Goal: Transaction & Acquisition: Purchase product/service

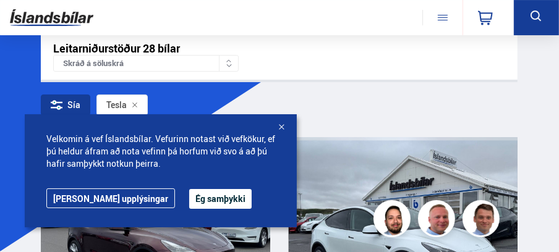
click at [280, 126] on div at bounding box center [281, 128] width 12 height 12
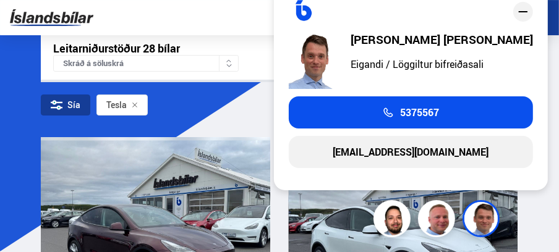
click at [313, 107] on div "Sía Tesla" at bounding box center [279, 108] width 477 height 26
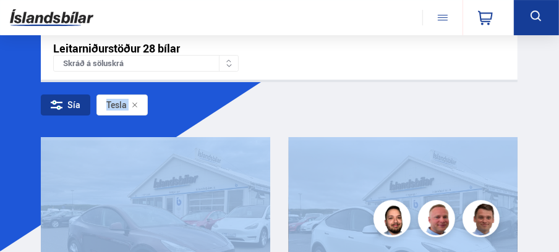
drag, startPoint x: 553, startPoint y: 85, endPoint x: 486, endPoint y: 153, distance: 95.3
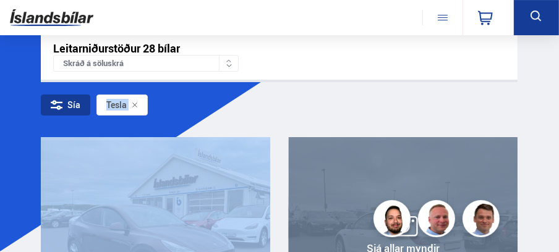
click at [485, 163] on div at bounding box center [495, 226] width 46 height 179
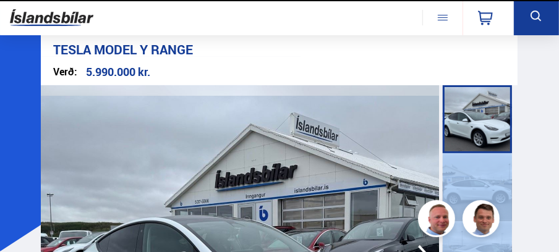
click at [485, 163] on div at bounding box center [477, 187] width 69 height 68
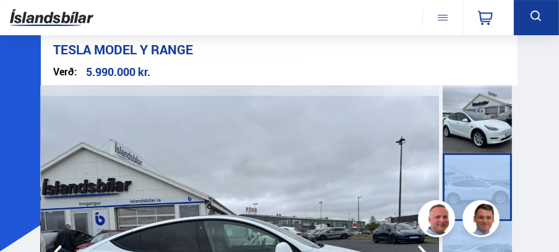
click at [485, 163] on div at bounding box center [477, 187] width 69 height 68
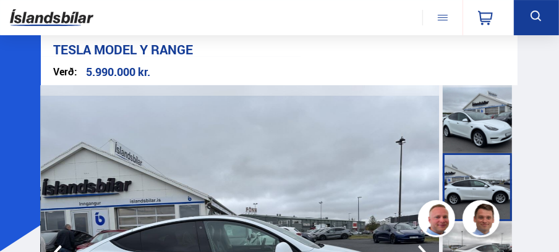
click at [501, 171] on div at bounding box center [477, 187] width 69 height 68
click at [389, 206] on img at bounding box center [240, 255] width 399 height 340
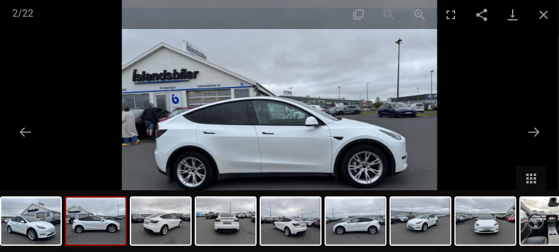
click at [375, 172] on img at bounding box center [279, 126] width 315 height 252
click at [533, 129] on button "Next slide" at bounding box center [533, 132] width 26 height 24
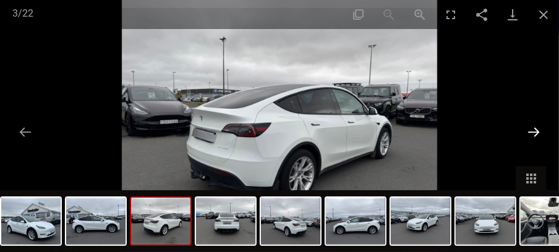
click at [533, 129] on button "Next slide" at bounding box center [533, 132] width 26 height 24
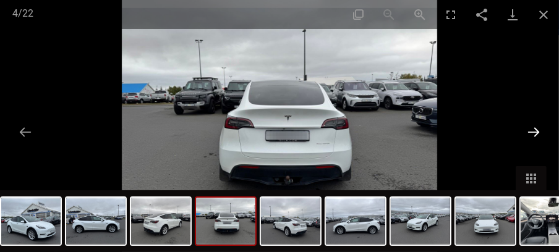
click at [533, 129] on button "Next slide" at bounding box center [533, 132] width 26 height 24
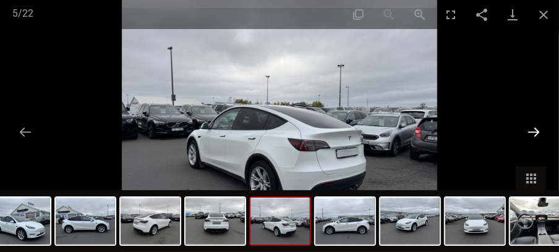
click at [533, 129] on button "Next slide" at bounding box center [533, 132] width 26 height 24
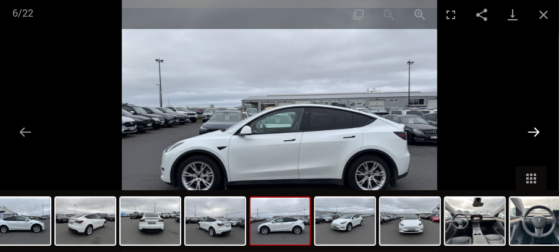
click at [533, 129] on button "Next slide" at bounding box center [533, 132] width 26 height 24
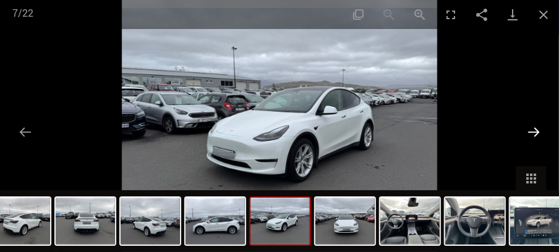
click at [533, 129] on button "Next slide" at bounding box center [533, 132] width 26 height 24
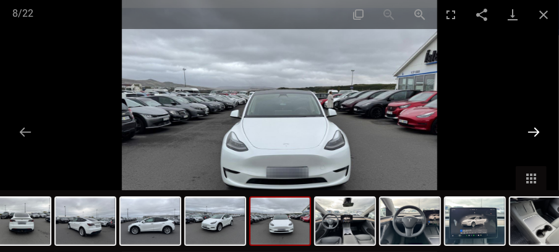
click at [533, 129] on button "Next slide" at bounding box center [533, 132] width 26 height 24
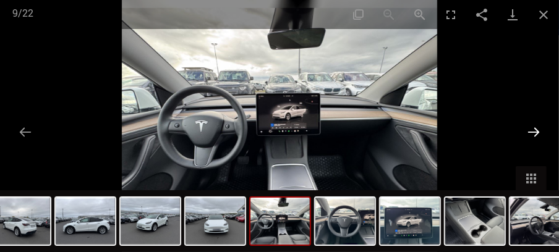
click at [533, 129] on button "Next slide" at bounding box center [533, 132] width 26 height 24
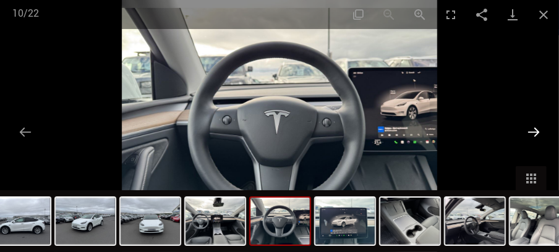
click at [533, 129] on button "Next slide" at bounding box center [533, 132] width 26 height 24
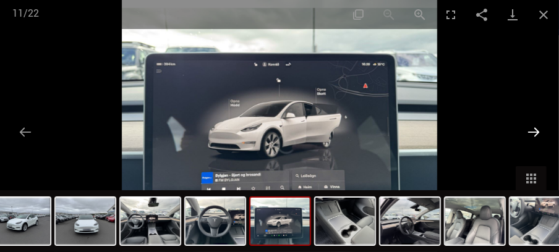
click at [533, 129] on button "Next slide" at bounding box center [533, 132] width 26 height 24
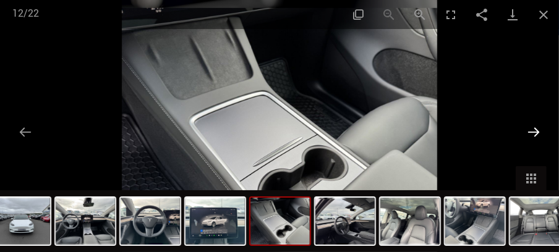
click at [533, 129] on button "Next slide" at bounding box center [533, 132] width 26 height 24
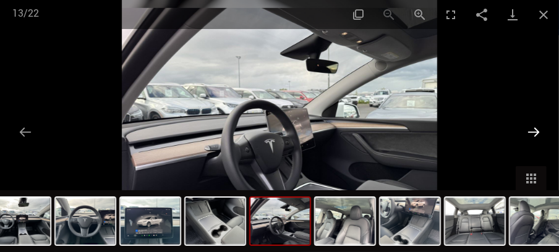
click at [533, 129] on button "Next slide" at bounding box center [533, 132] width 26 height 24
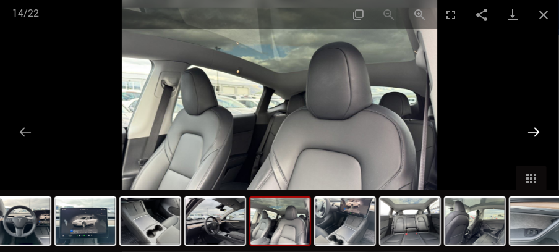
click at [533, 129] on button "Next slide" at bounding box center [533, 132] width 26 height 24
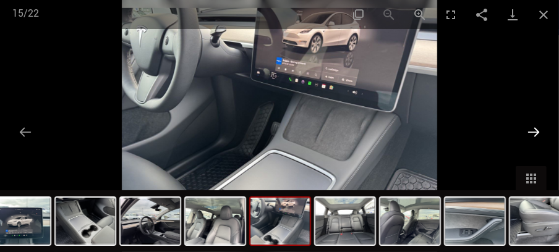
click at [533, 129] on button "Next slide" at bounding box center [533, 132] width 26 height 24
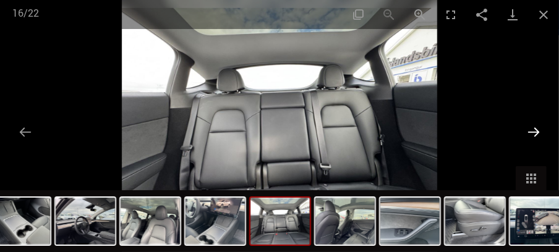
click at [533, 129] on button "Next slide" at bounding box center [533, 132] width 26 height 24
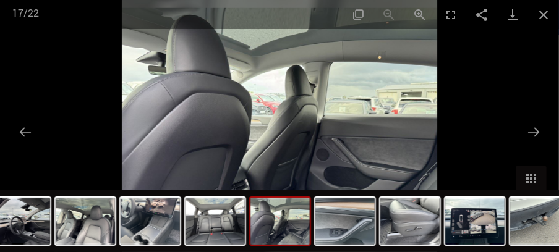
click at [390, 112] on img at bounding box center [279, 126] width 315 height 252
click at [377, 134] on img at bounding box center [279, 126] width 315 height 252
click at [535, 128] on button "Next slide" at bounding box center [533, 132] width 26 height 24
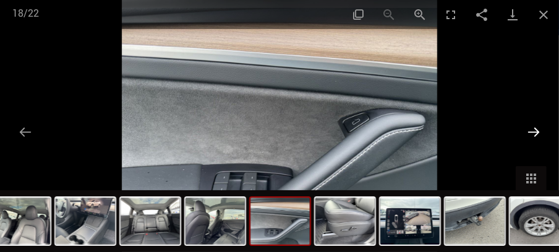
click at [535, 128] on button "Next slide" at bounding box center [533, 132] width 26 height 24
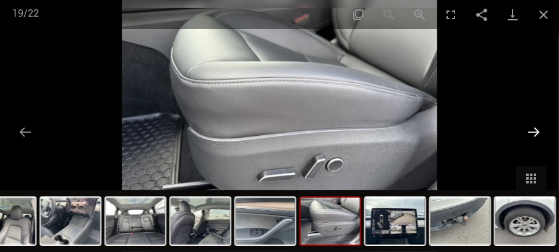
click at [535, 128] on button "Next slide" at bounding box center [533, 132] width 26 height 24
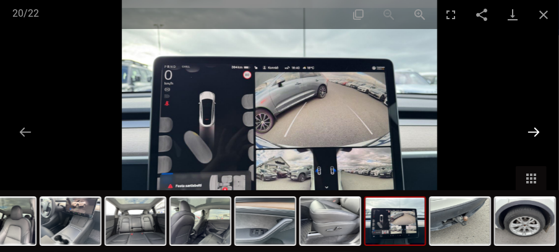
click at [535, 128] on button "Next slide" at bounding box center [533, 132] width 26 height 24
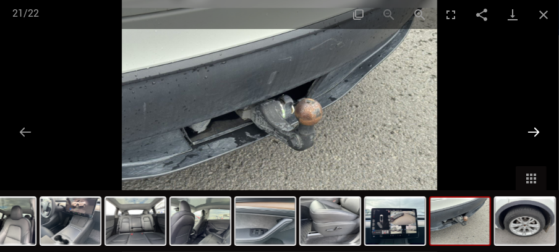
click at [535, 128] on button "Next slide" at bounding box center [533, 132] width 26 height 24
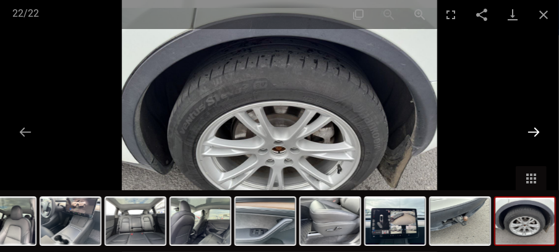
click at [535, 128] on button "Next slide" at bounding box center [533, 132] width 26 height 24
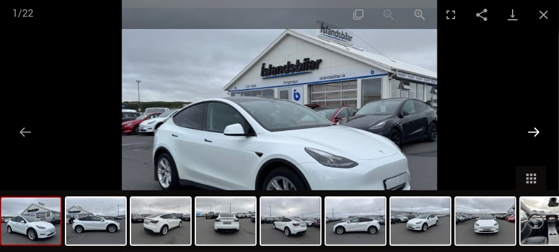
click at [535, 128] on button "Next slide" at bounding box center [533, 132] width 26 height 24
